Goal: Information Seeking & Learning: Compare options

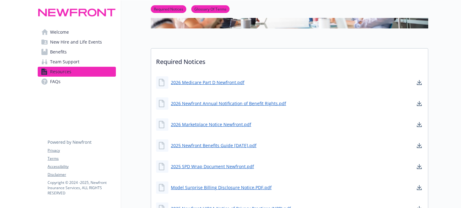
scroll to position [124, 0]
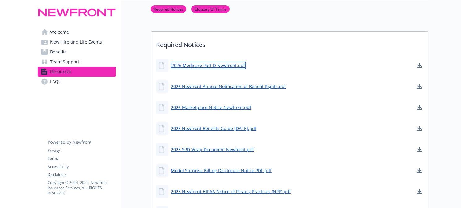
click at [207, 64] on link "2026 Medicare Part D Newfront.pdf" at bounding box center [208, 65] width 75 height 8
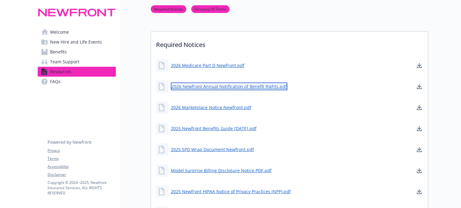
click at [207, 86] on link "2026 Newfront Annual Notification of Benefit Rights.pdf" at bounding box center [229, 87] width 117 height 8
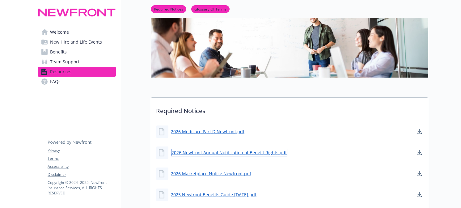
scroll to position [31, 0]
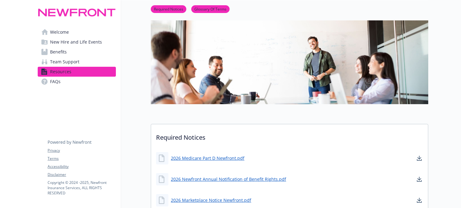
click at [61, 51] on span "Benefits" at bounding box center [58, 52] width 17 height 10
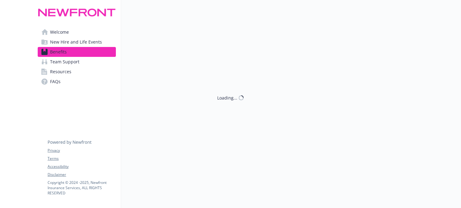
scroll to position [31, 0]
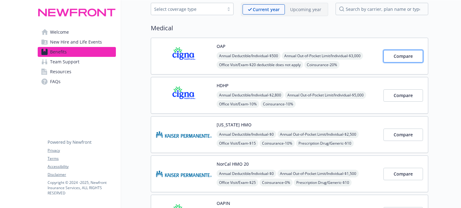
click at [405, 58] on span "Compare" at bounding box center [403, 56] width 19 height 6
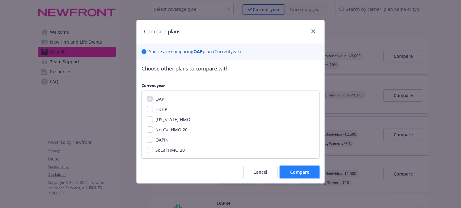
click at [295, 171] on span "Compare" at bounding box center [299, 172] width 19 height 6
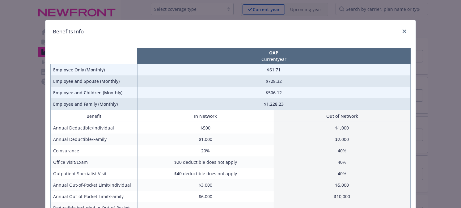
click at [113, 71] on td "Employee Only (Monthly)" at bounding box center [94, 70] width 87 height 12
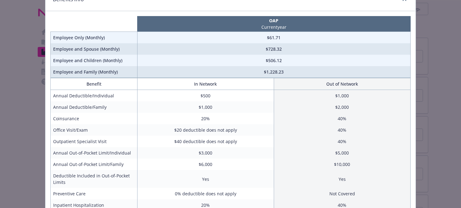
scroll to position [0, 0]
